Goal: Task Accomplishment & Management: Manage account settings

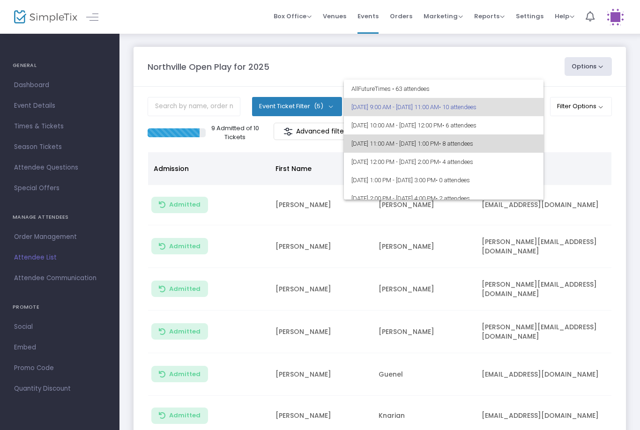
click at [437, 135] on span "8/25/2025 @ 11:00 AM - 8/25/2025 @ 1:00 PM • 8 attendees" at bounding box center [444, 144] width 185 height 18
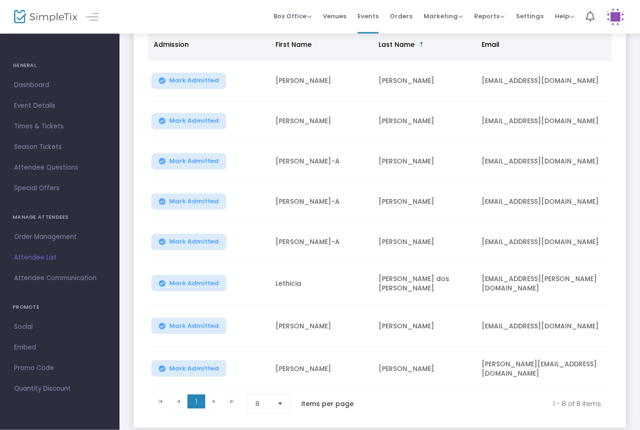
scroll to position [125, 0]
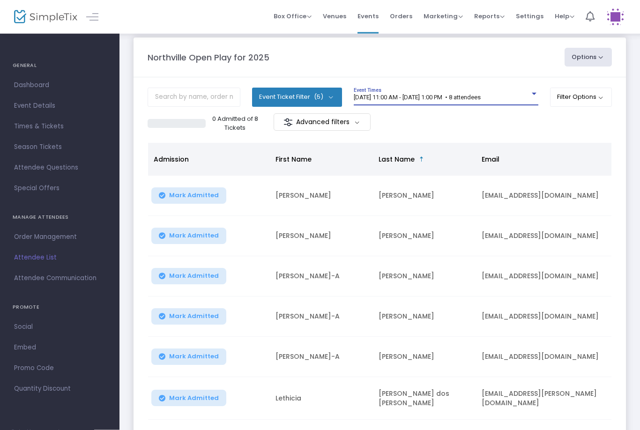
click at [476, 97] on span "8/25/2025 @ 11:00 AM - 8/25/2025 @ 1:00 PM • 8 attendees" at bounding box center [417, 97] width 127 height 7
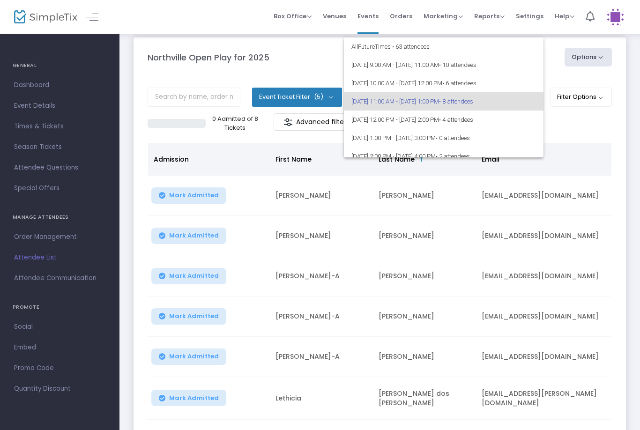
scroll to position [4, 0]
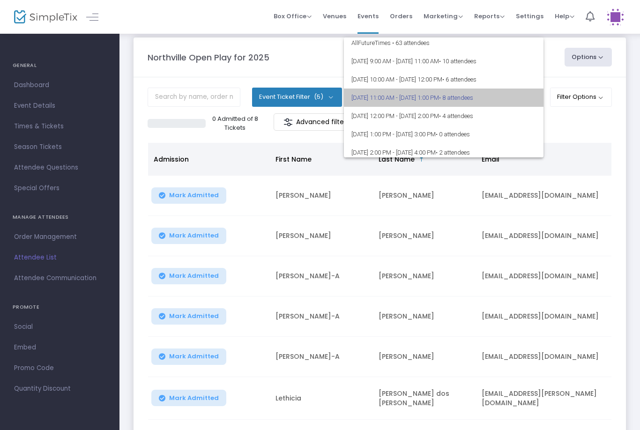
click at [527, 94] on span "8/25/2025 @ 11:00 AM - 8/25/2025 @ 1:00 PM • 8 attendees" at bounding box center [444, 98] width 185 height 18
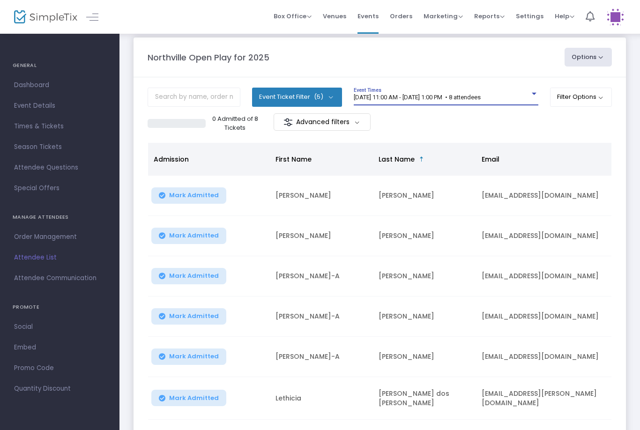
click at [481, 101] on span "8/25/2025 @ 11:00 AM - 8/25/2025 @ 1:00 PM • 8 attendees" at bounding box center [417, 97] width 127 height 7
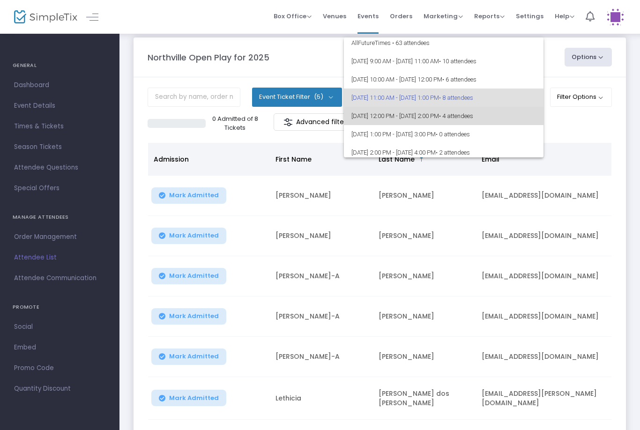
click at [501, 122] on span "8/25/2025 @ 12:00 PM - 8/25/2025 @ 2:00 PM • 4 attendees" at bounding box center [444, 116] width 185 height 18
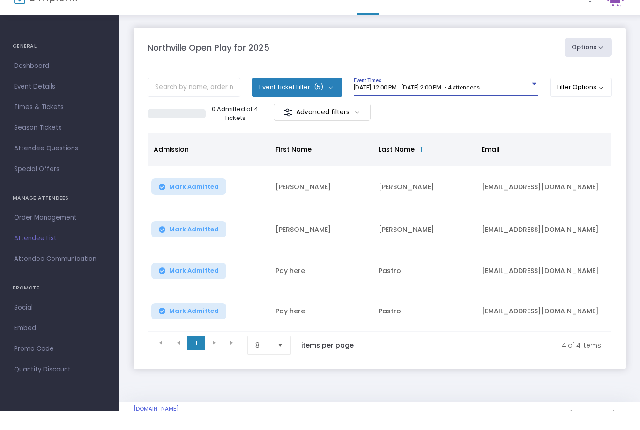
scroll to position [19, 0]
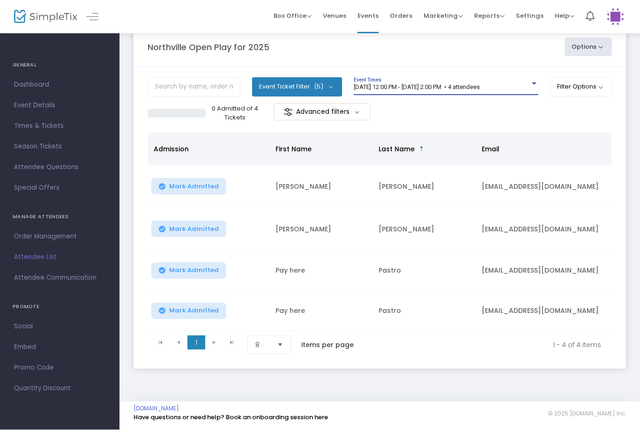
click at [480, 90] on span "8/25/2025 @ 12:00 PM - 8/25/2025 @ 2:00 PM • 4 attendees" at bounding box center [417, 87] width 126 height 7
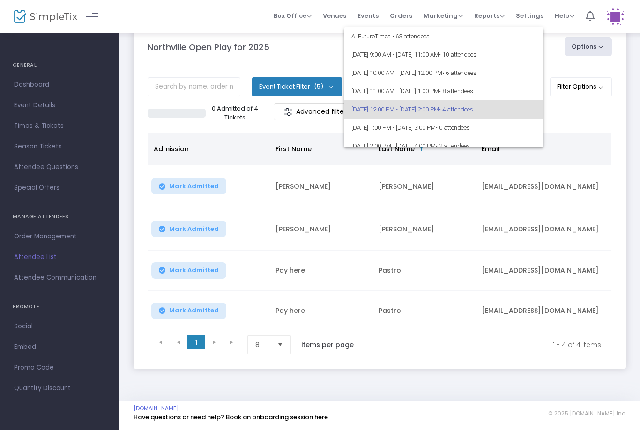
scroll to position [0, 0]
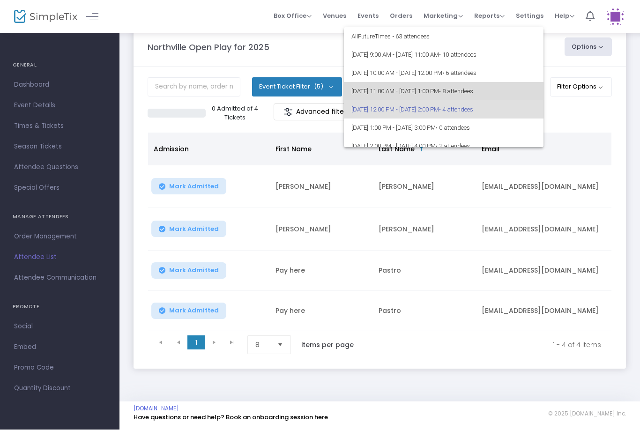
click at [473, 90] on span "8/25/2025 @ 11:00 AM - 8/25/2025 @ 1:00 PM • 8 attendees" at bounding box center [444, 92] width 185 height 18
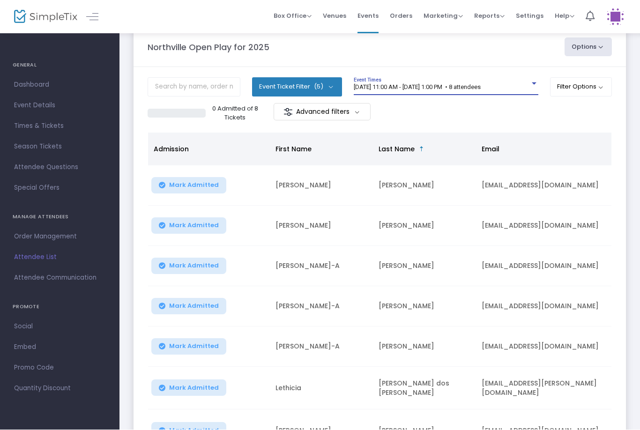
scroll to position [20, 0]
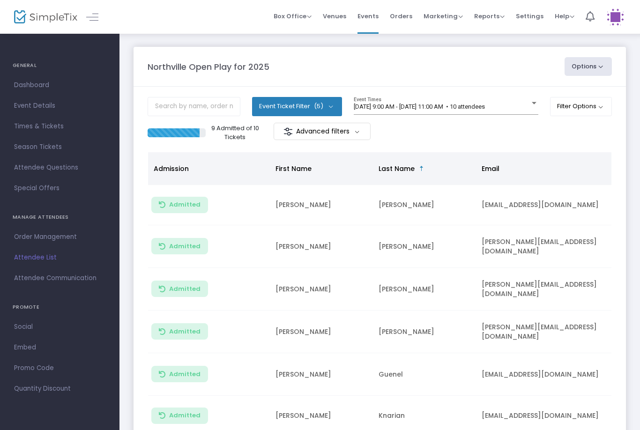
click at [443, 110] on span "[DATE] 9:00 AM - [DATE] 11:00 AM • 10 attendees" at bounding box center [419, 106] width 131 height 7
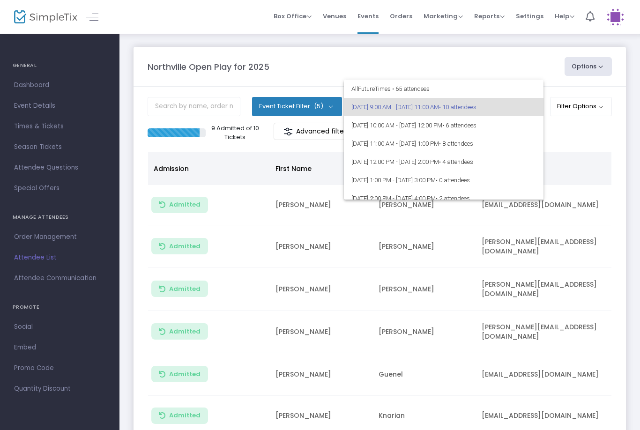
scroll to position [-2, 0]
click at [450, 264] on div at bounding box center [320, 215] width 640 height 430
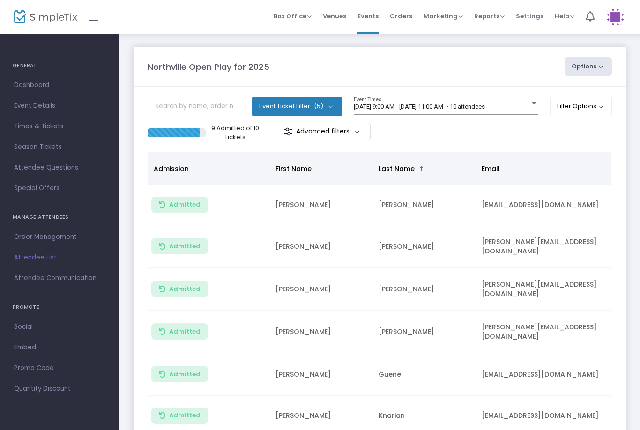
scroll to position [0, 0]
